Goal: Information Seeking & Learning: Learn about a topic

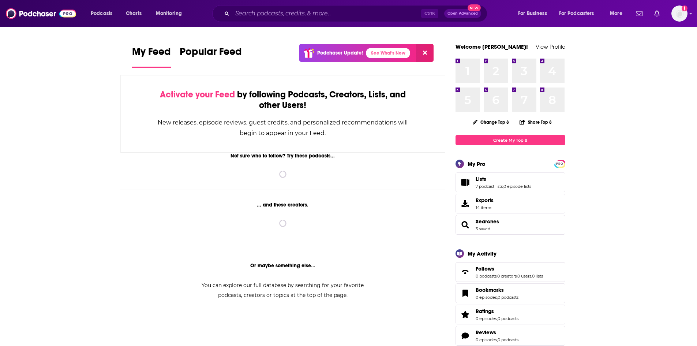
click at [275, 12] on input "Search podcasts, credits, & more..." at bounding box center [326, 14] width 189 height 12
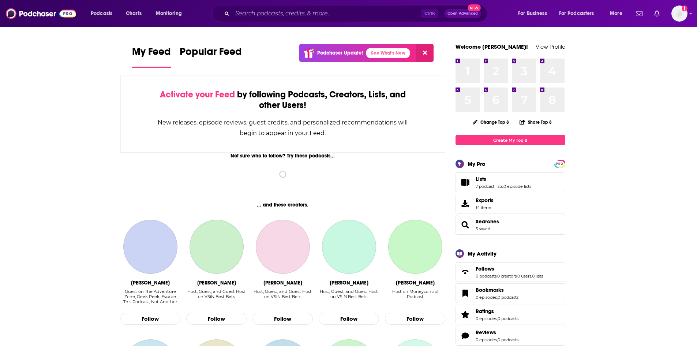
click at [275, 12] on input "Search podcasts, credits, & more..." at bounding box center [326, 14] width 189 height 12
click at [269, 14] on input "Search podcasts, credits, & more..." at bounding box center [326, 14] width 189 height 12
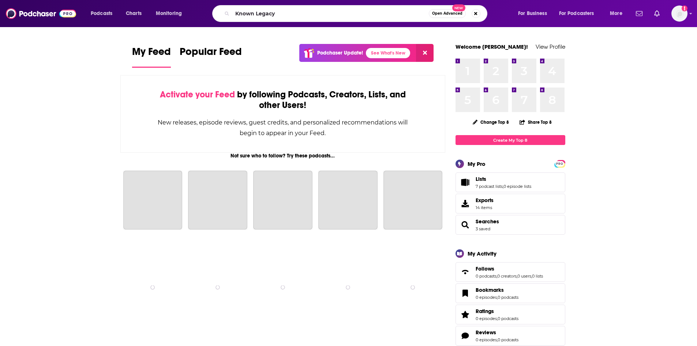
type input "Known Legacy"
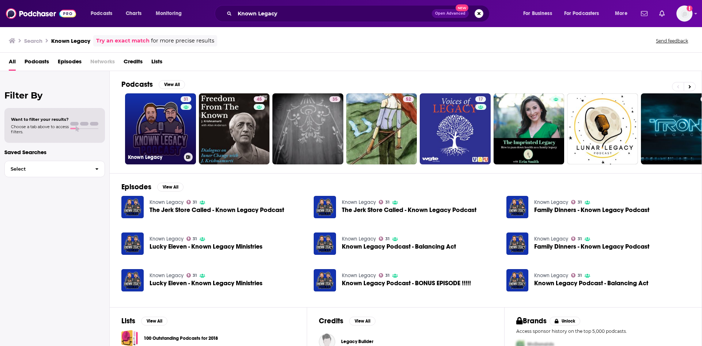
click at [156, 118] on link "31 Known Legacy" at bounding box center [160, 128] width 71 height 71
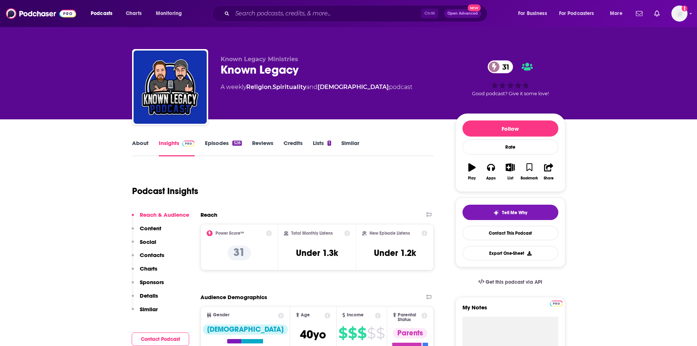
drag, startPoint x: 127, startPoint y: 143, endPoint x: 132, endPoint y: 145, distance: 4.8
click at [133, 145] on link "About" at bounding box center [140, 147] width 16 height 17
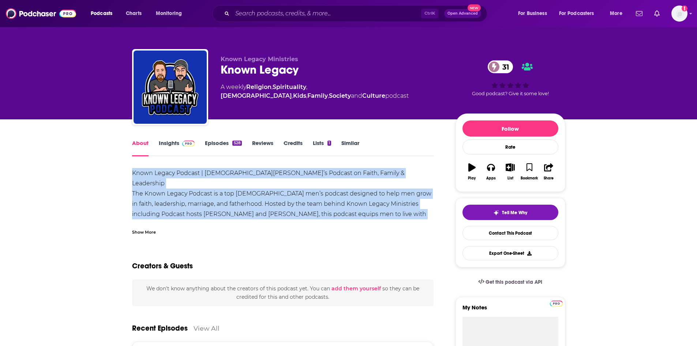
drag, startPoint x: 133, startPoint y: 170, endPoint x: 287, endPoint y: 214, distance: 160.4
click at [287, 214] on div "Known Legacy Podcast | [DEMOGRAPHIC_DATA][PERSON_NAME]’s Podcast on Faith, Fami…" at bounding box center [283, 286] width 302 height 236
copy div "Known Legacy Podcast | [DEMOGRAPHIC_DATA][PERSON_NAME]’s Podcast on Faith, Fami…"
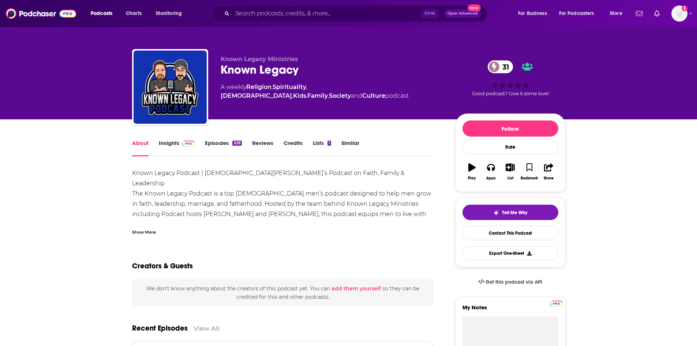
click at [157, 139] on div "About Insights Episodes 528 Reviews Credits Lists 1 Similar" at bounding box center [283, 147] width 302 height 18
click at [159, 141] on link "Insights" at bounding box center [177, 147] width 36 height 17
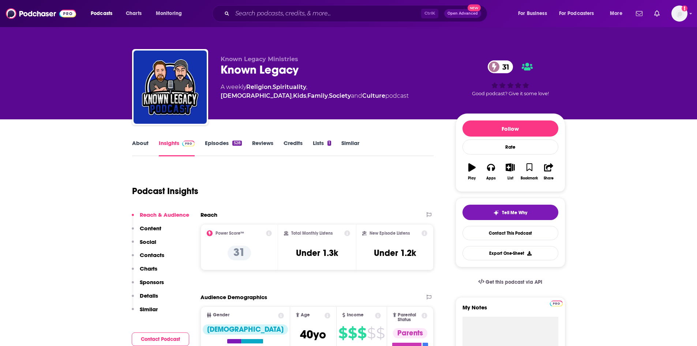
click at [174, 142] on link "Insights" at bounding box center [177, 147] width 36 height 17
